Goal: Navigation & Orientation: Find specific page/section

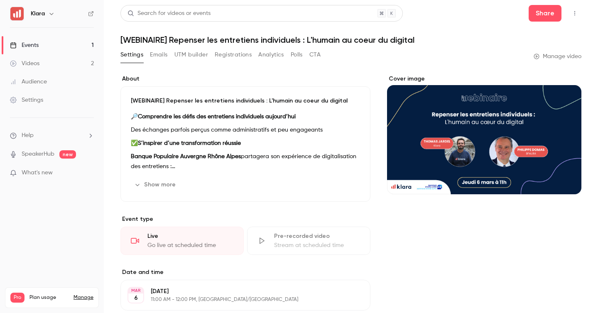
click at [77, 42] on link "Events 1" at bounding box center [52, 45] width 104 height 18
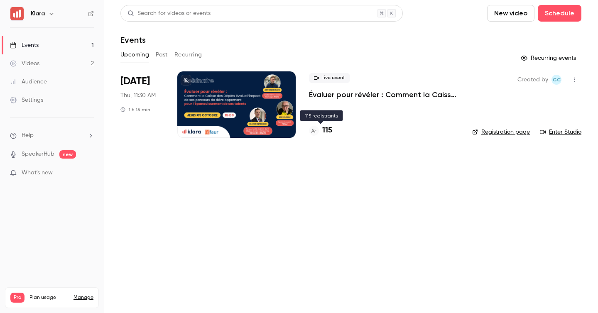
click at [328, 129] on h4 "115" at bounding box center [327, 130] width 10 height 11
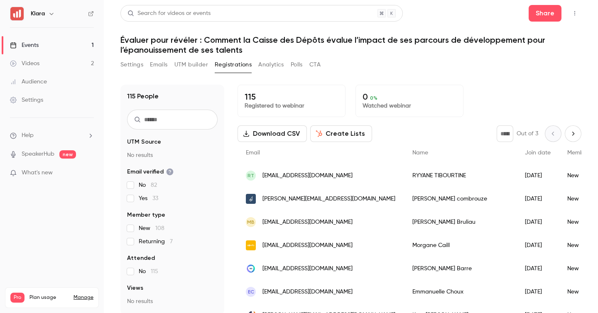
click at [34, 59] on link "Videos 2" at bounding box center [52, 63] width 104 height 18
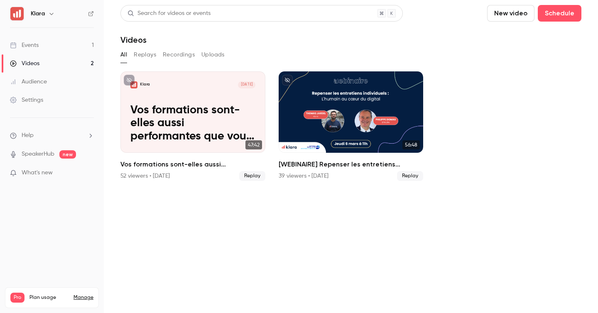
click at [58, 44] on link "Events 1" at bounding box center [52, 45] width 104 height 18
